Goal: Transaction & Acquisition: Purchase product/service

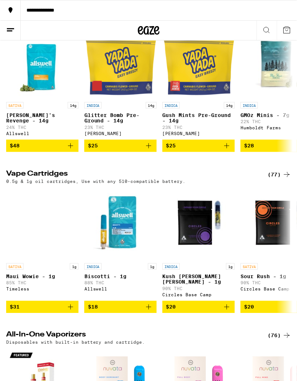
scroll to position [796, 0]
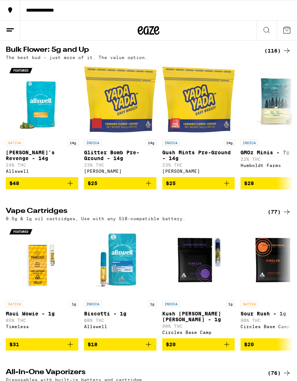
click at [284, 216] on icon at bounding box center [286, 211] width 9 height 9
